Goal: Transaction & Acquisition: Purchase product/service

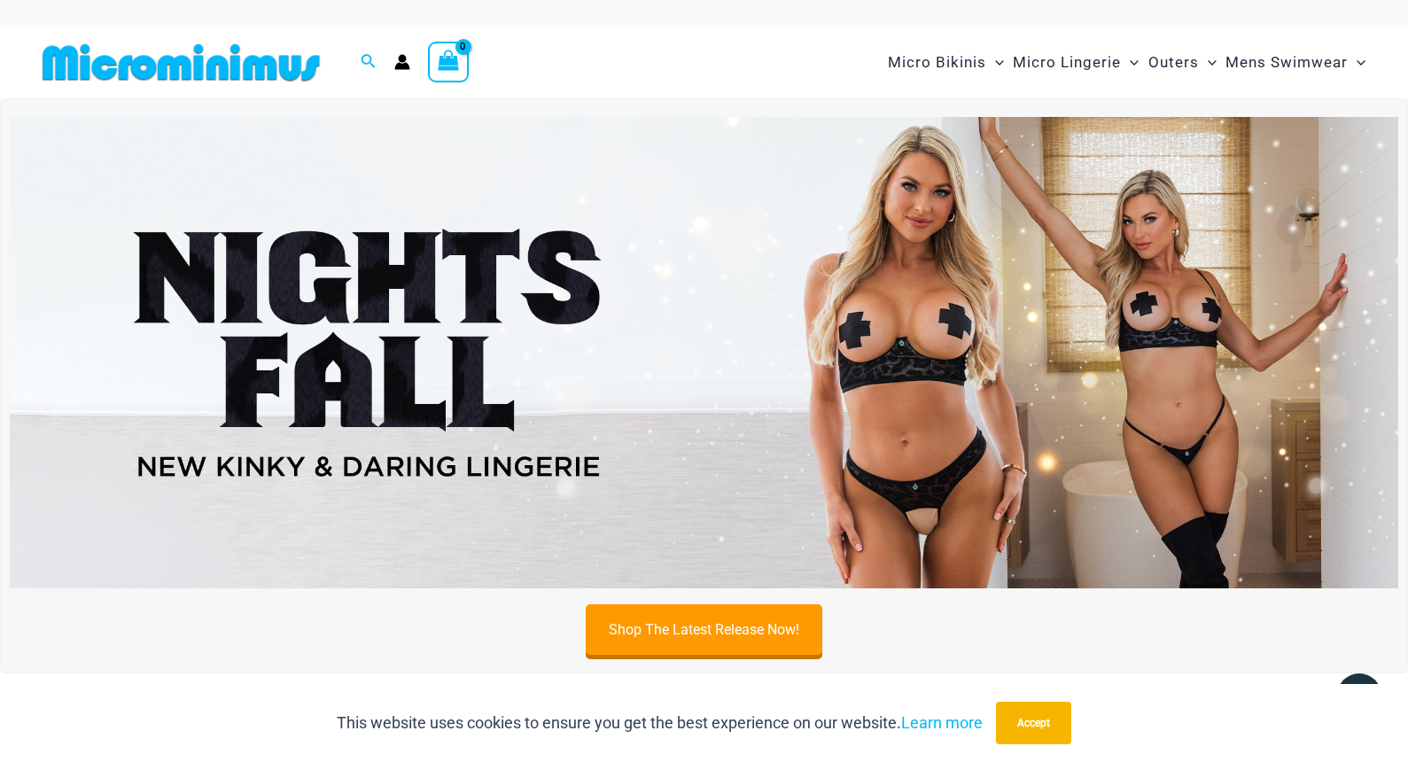
click at [777, 401] on img at bounding box center [704, 353] width 1389 height 472
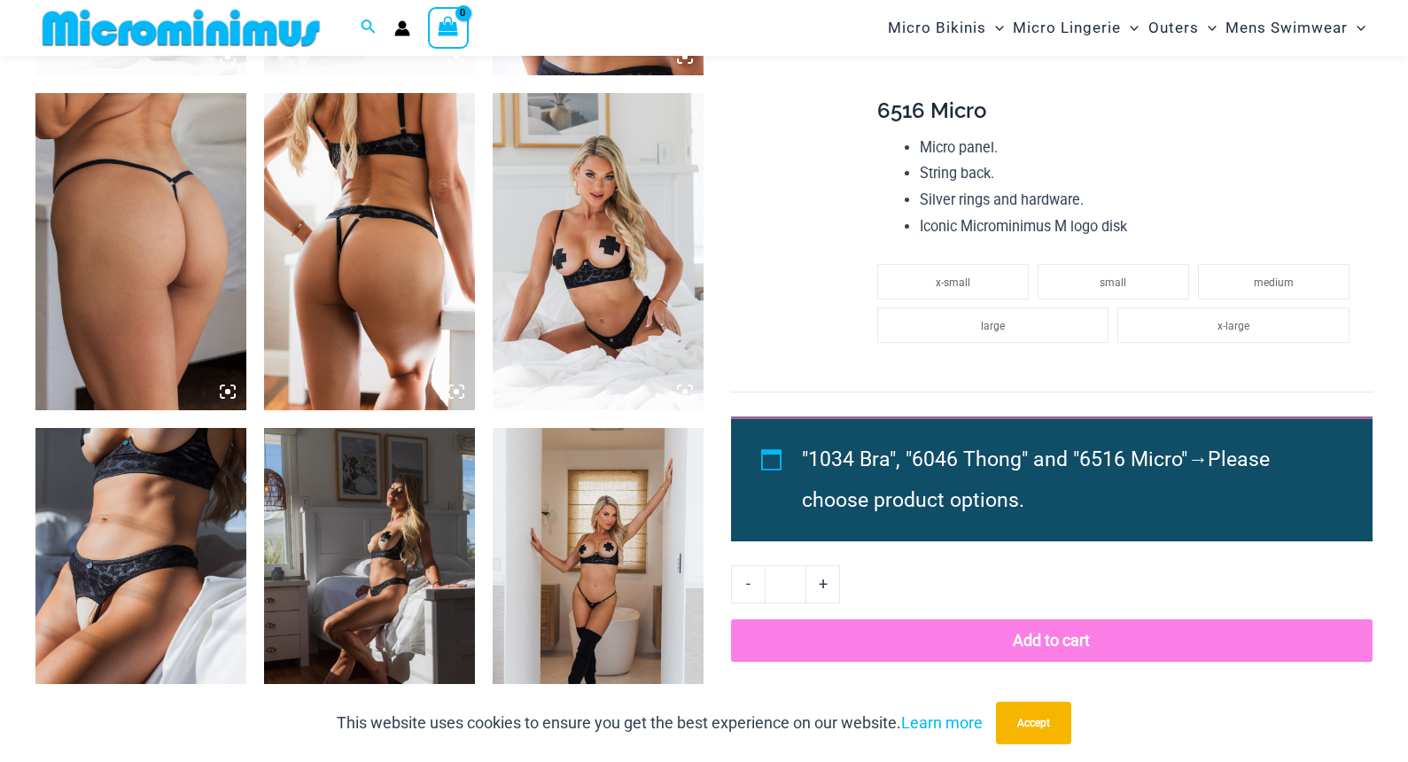
scroll to position [1403, 0]
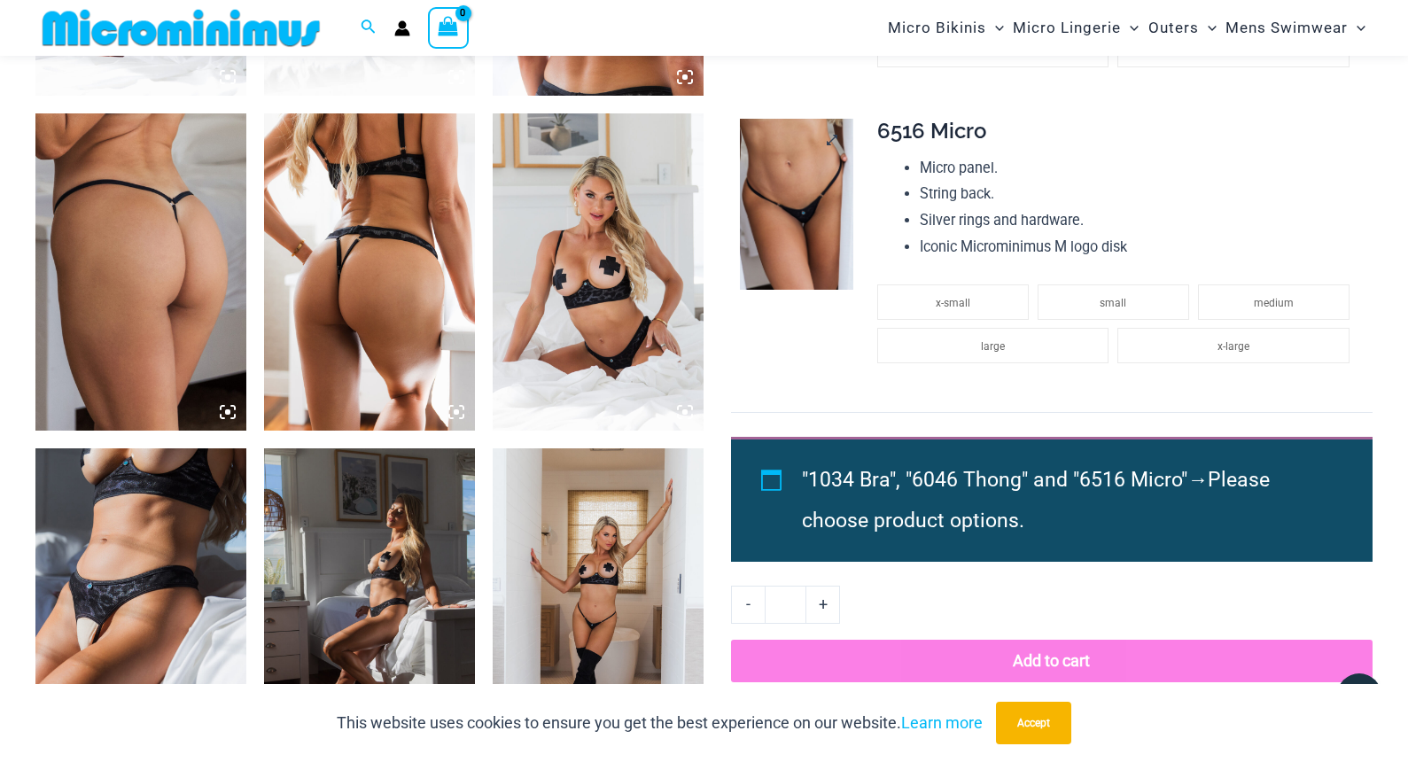
click at [798, 214] on img at bounding box center [797, 204] width 114 height 171
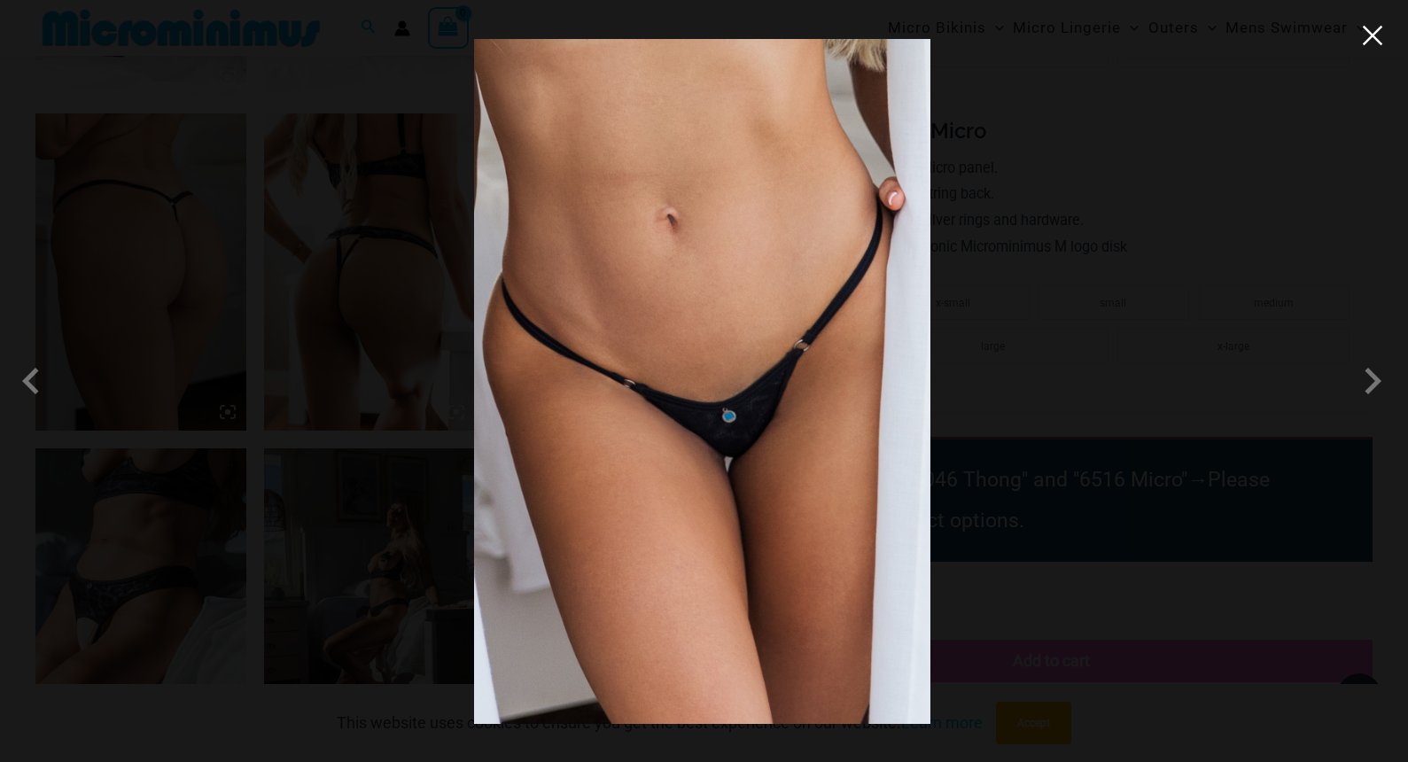
click at [1372, 41] on button "Close" at bounding box center [1372, 35] width 27 height 27
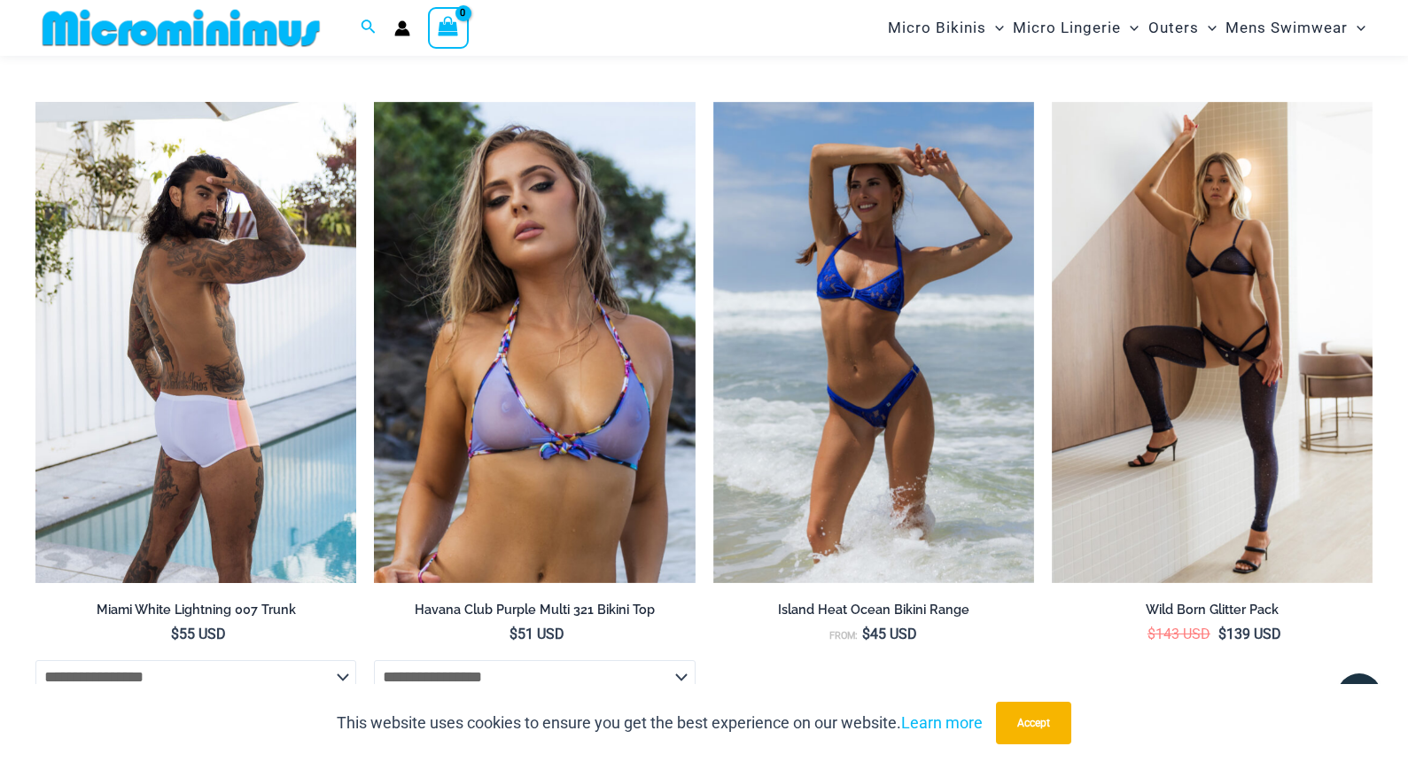
scroll to position [3468, 0]
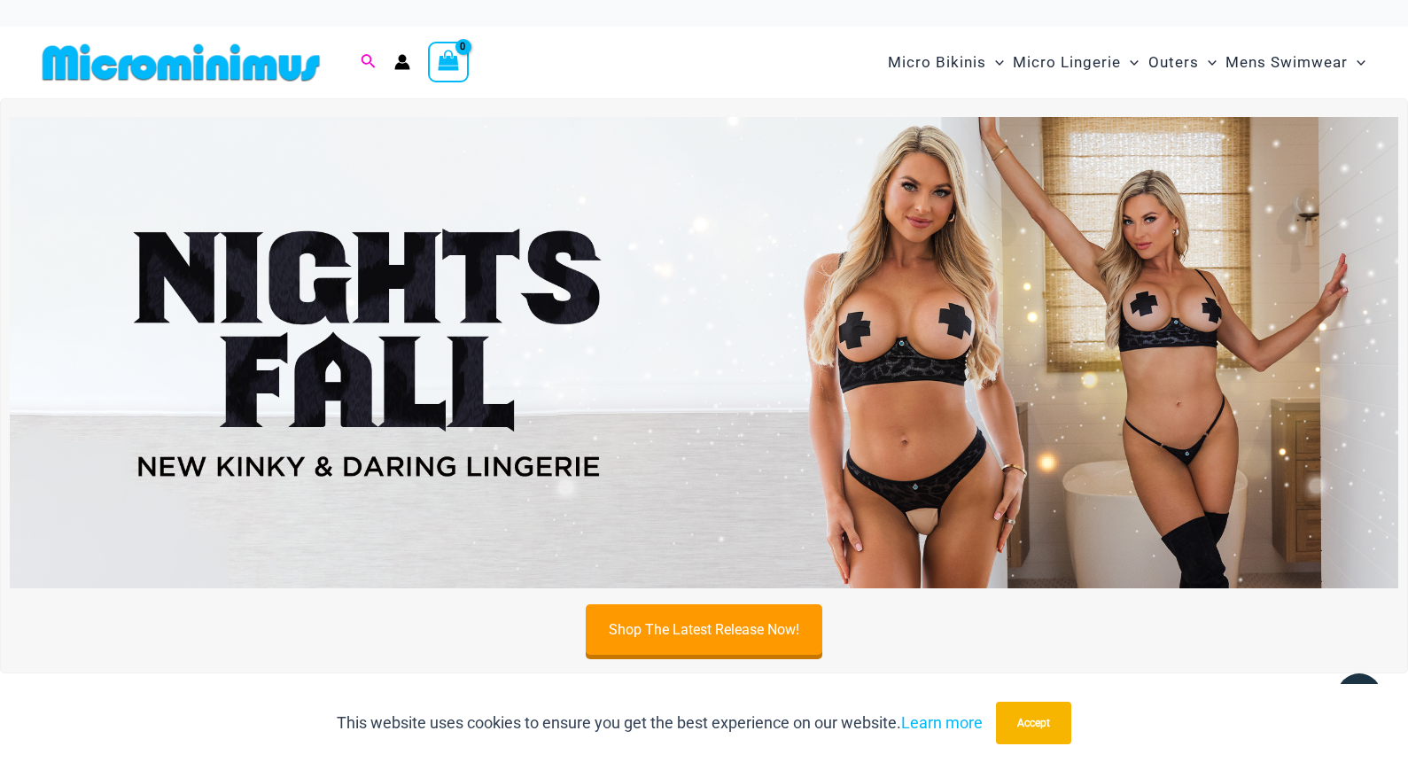
click at [367, 58] on icon "Search icon link" at bounding box center [368, 62] width 14 height 16
type input "*******"
click button "Search" at bounding box center [0, 0] width 0 height 0
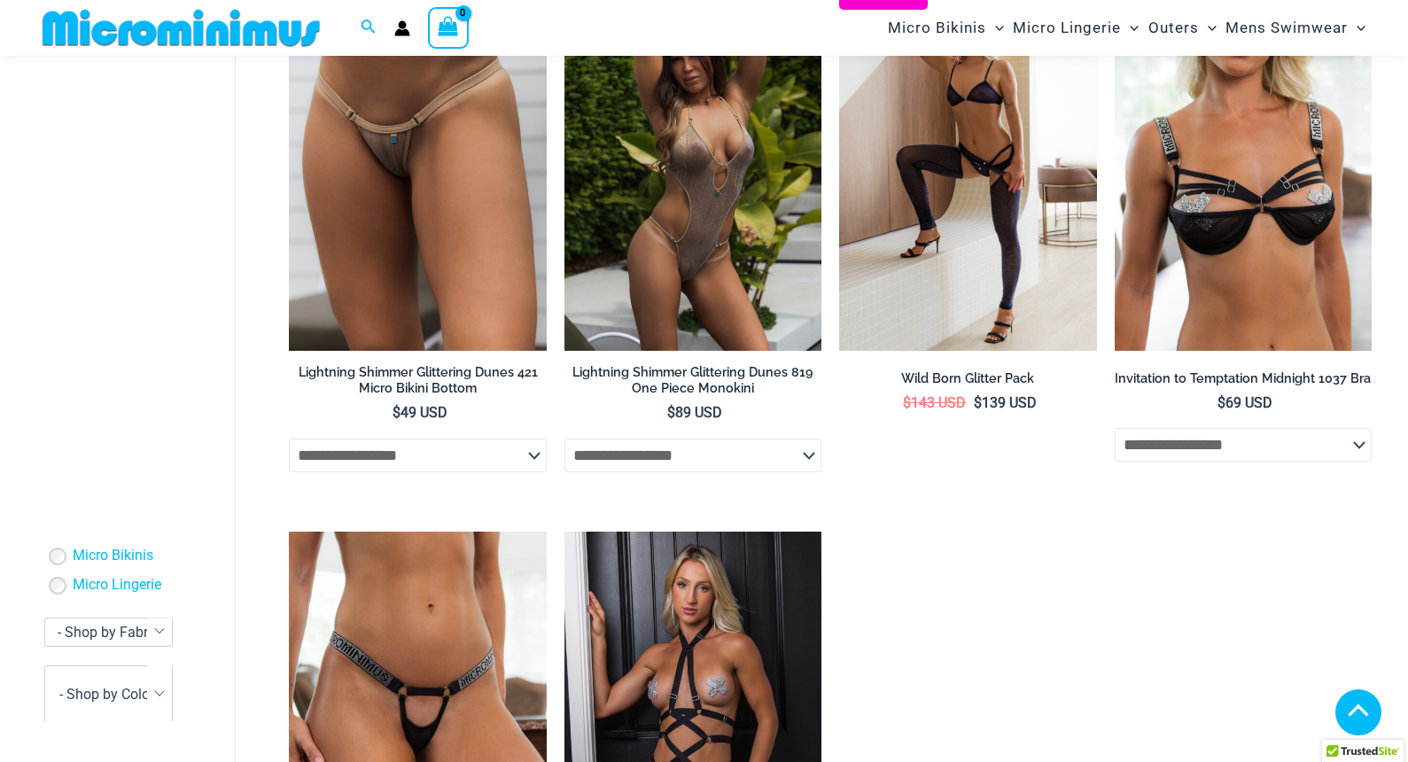
scroll to position [803, 0]
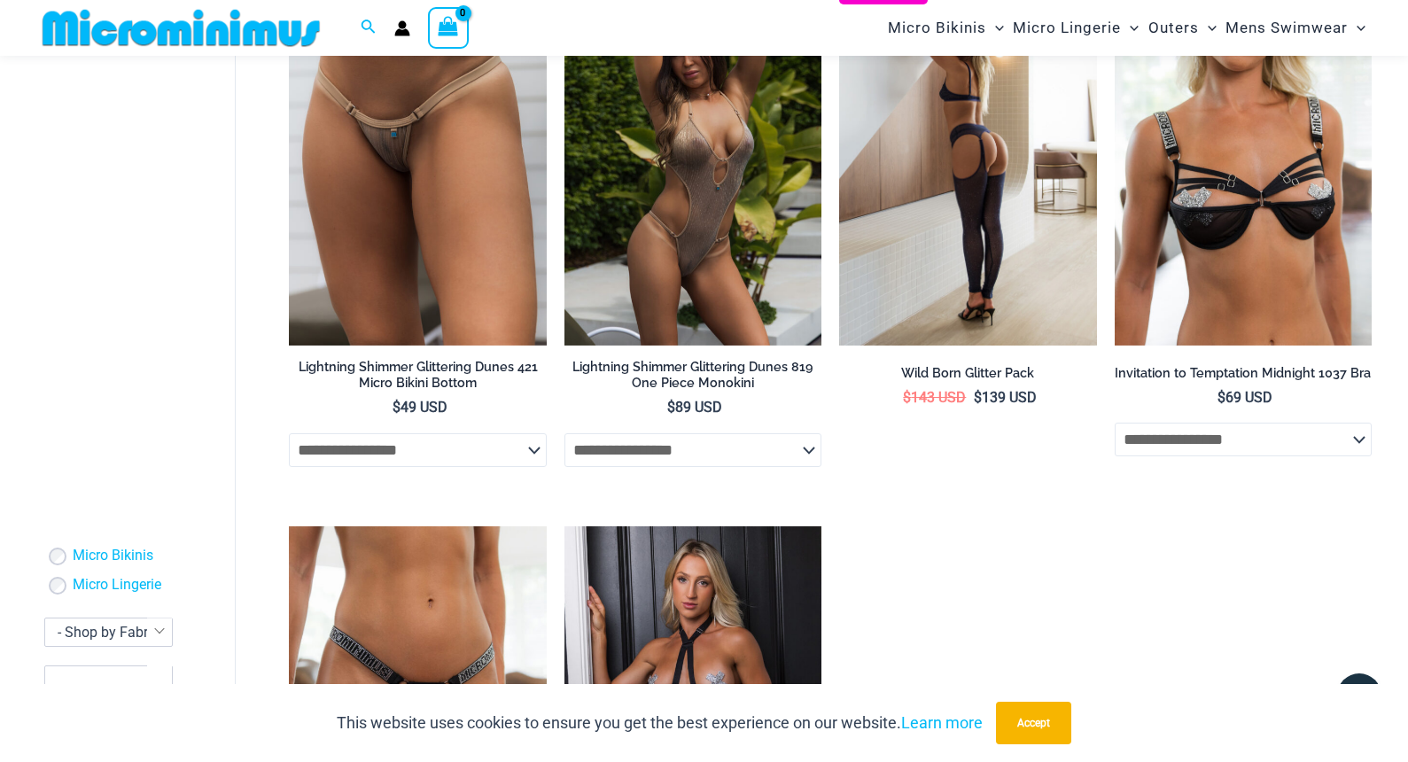
click at [964, 261] on img at bounding box center [967, 153] width 257 height 386
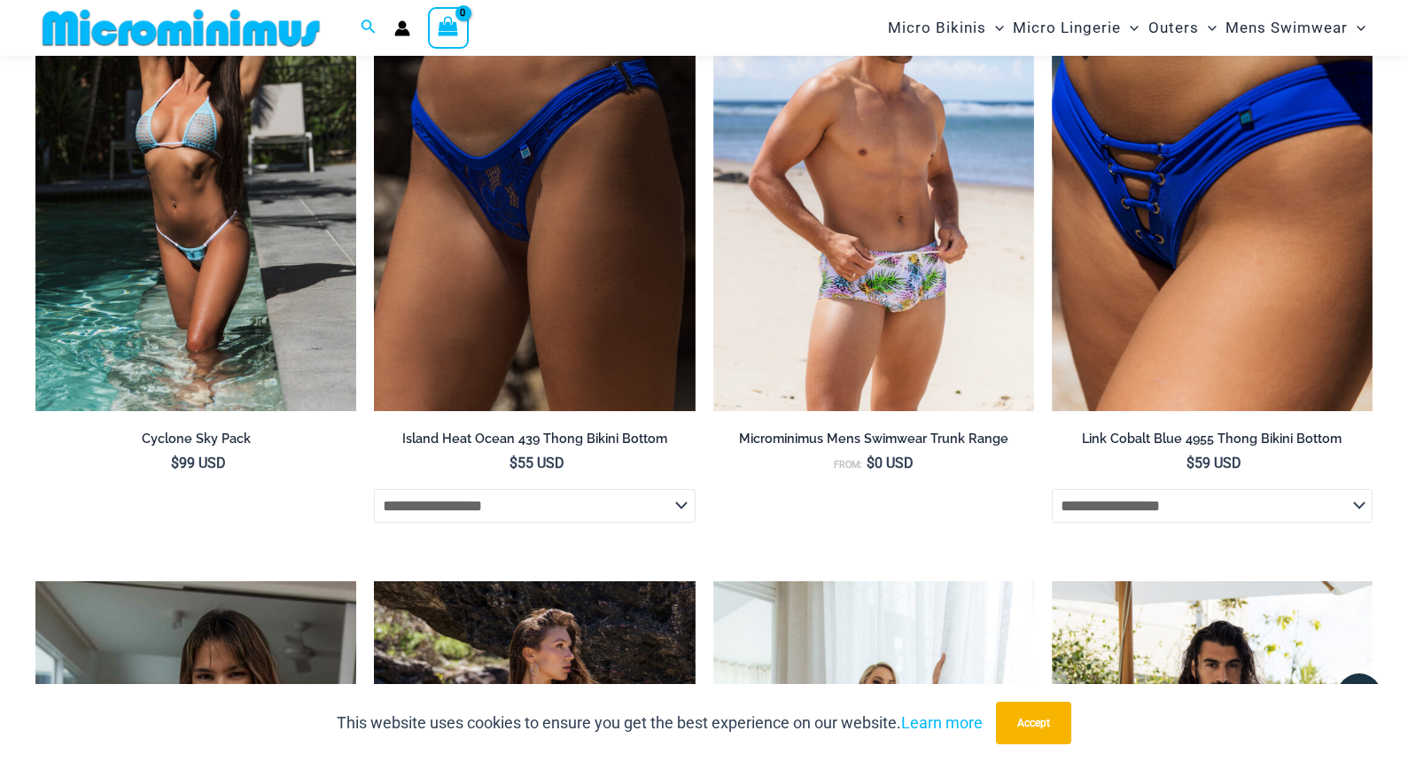
scroll to position [2985, 0]
